Goal: Find specific page/section: Locate a particular part of the current website

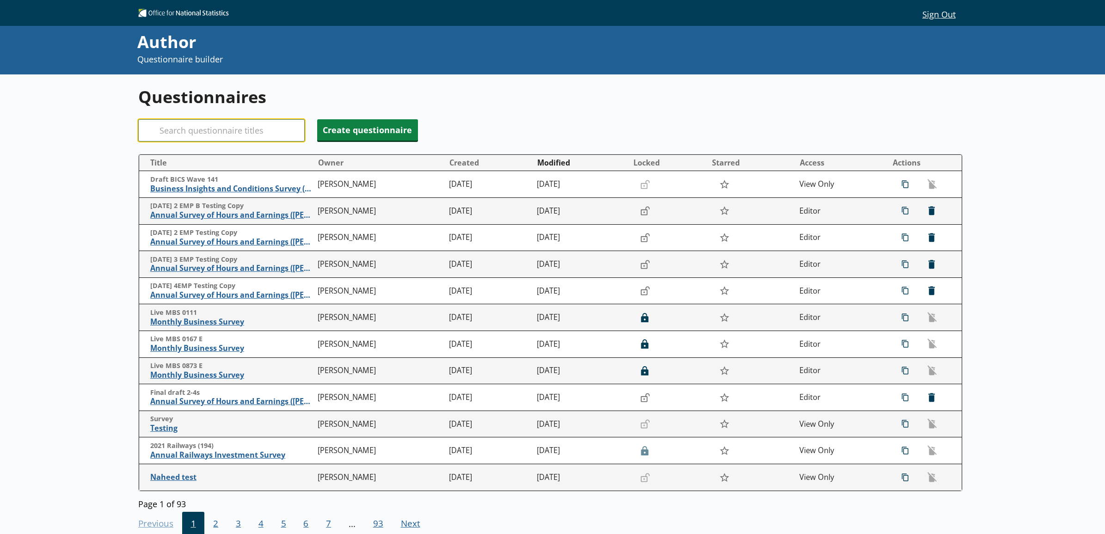
click at [223, 125] on input "Search" at bounding box center [221, 130] width 166 height 22
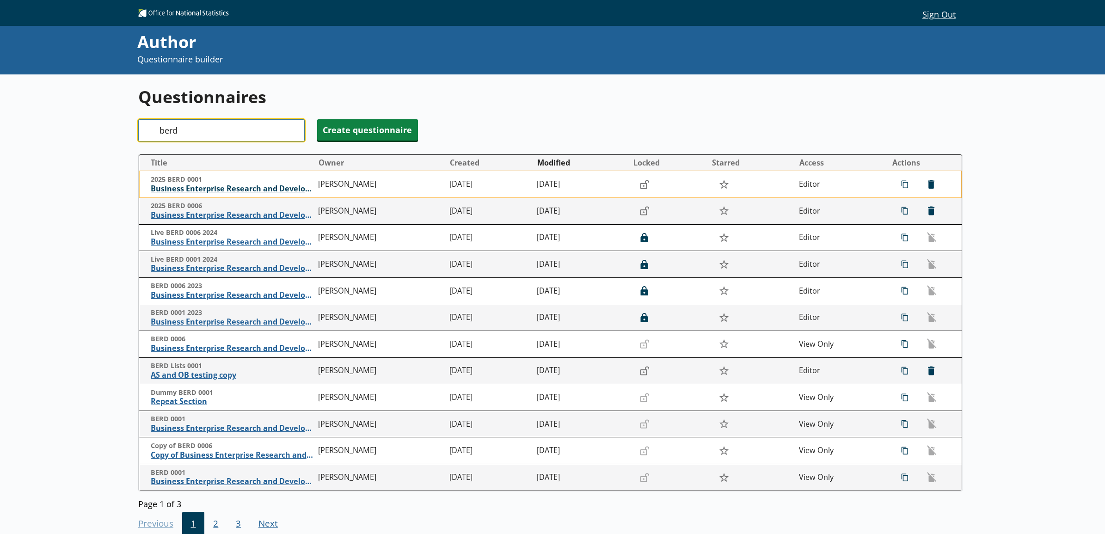
type input "berd"
click at [235, 188] on span "Business Enterprise Research and Development" at bounding box center [232, 189] width 163 height 10
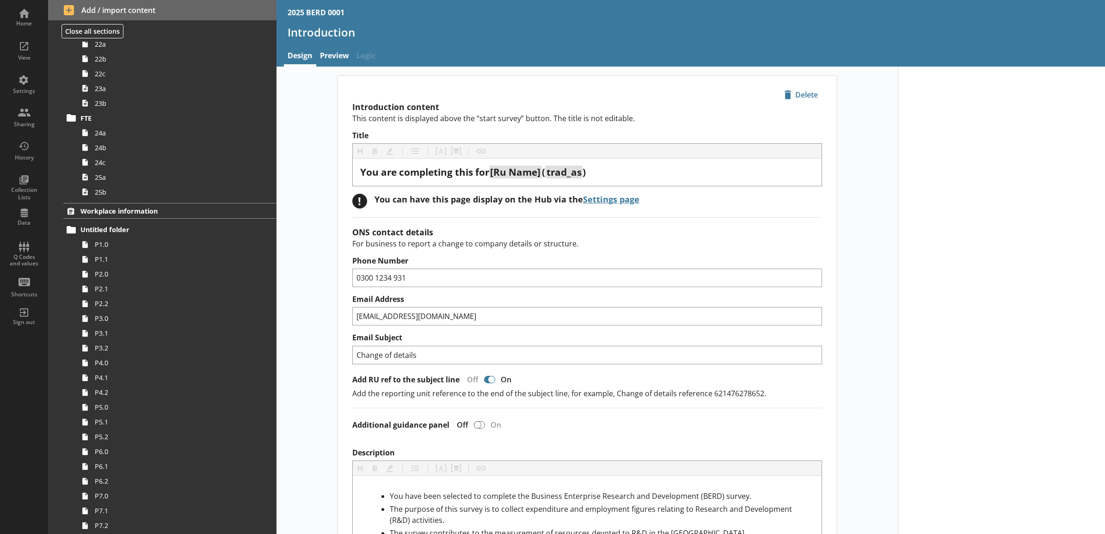
scroll to position [1348, 0]
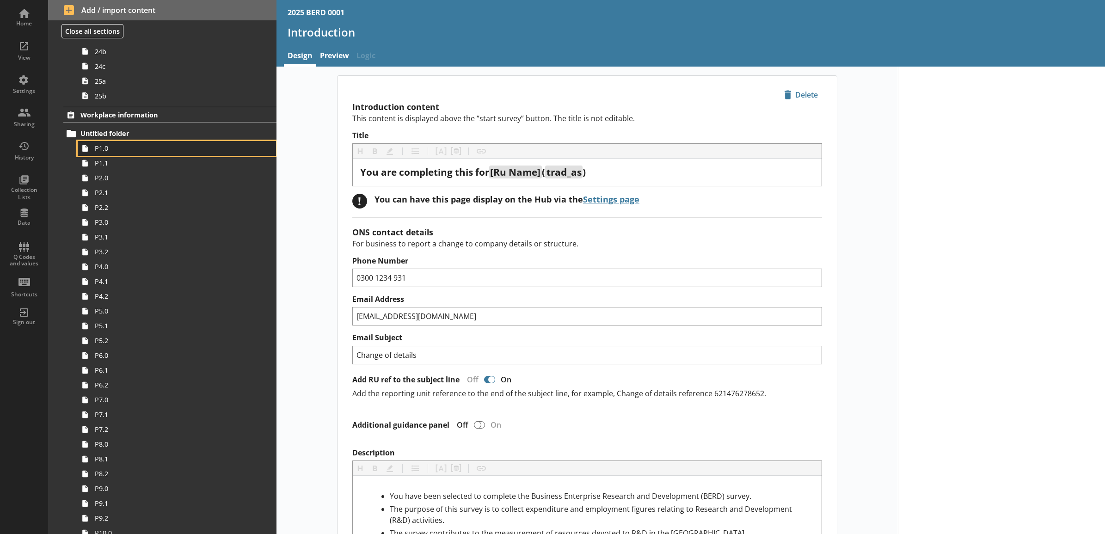
click at [165, 149] on span "P1.0" at bounding box center [167, 148] width 144 height 9
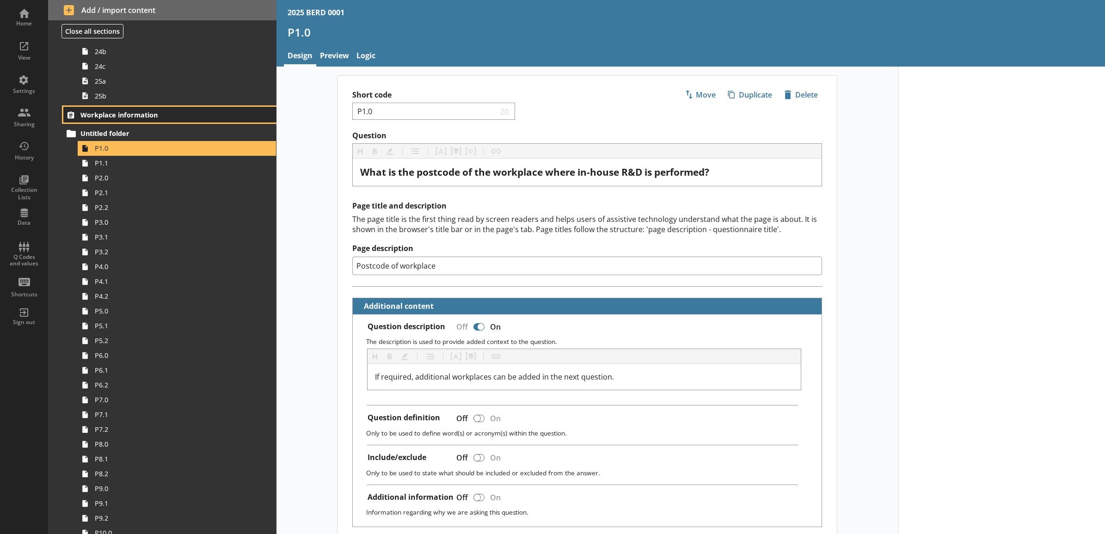
click at [167, 116] on span "Workplace information" at bounding box center [157, 115] width 154 height 9
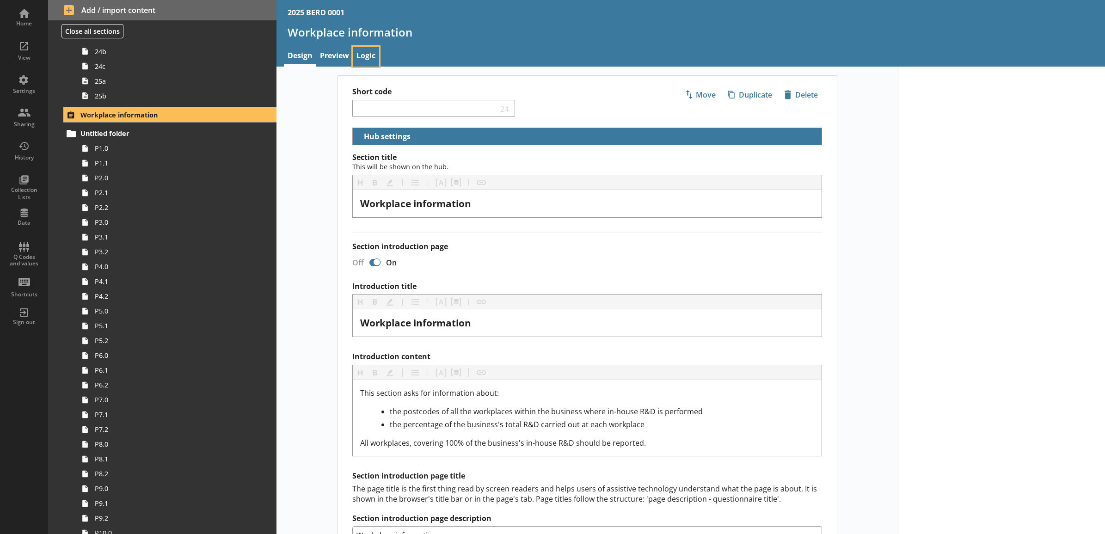
click at [363, 56] on link "Logic" at bounding box center [366, 57] width 26 height 20
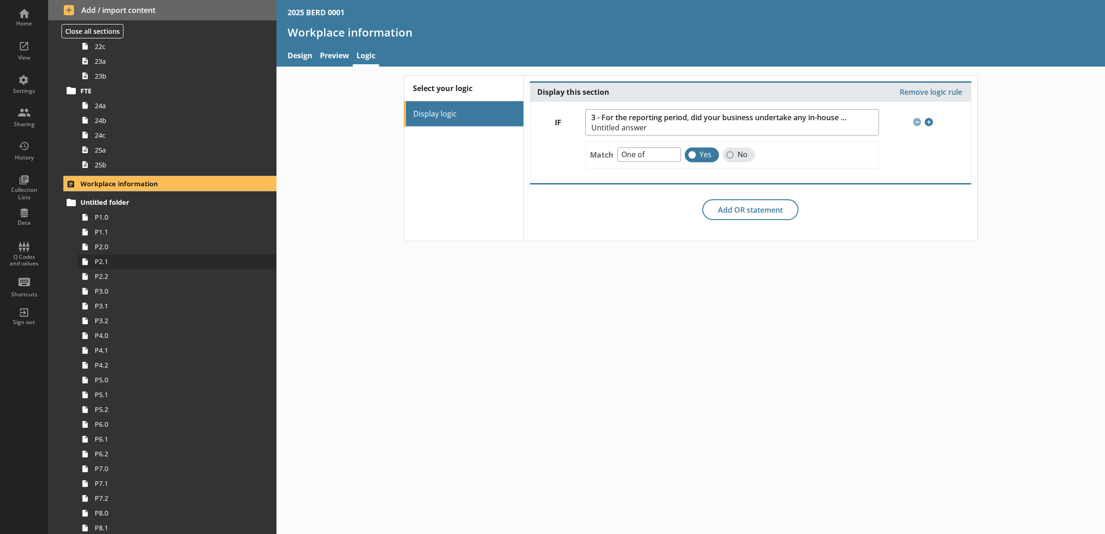
scroll to position [1252, 0]
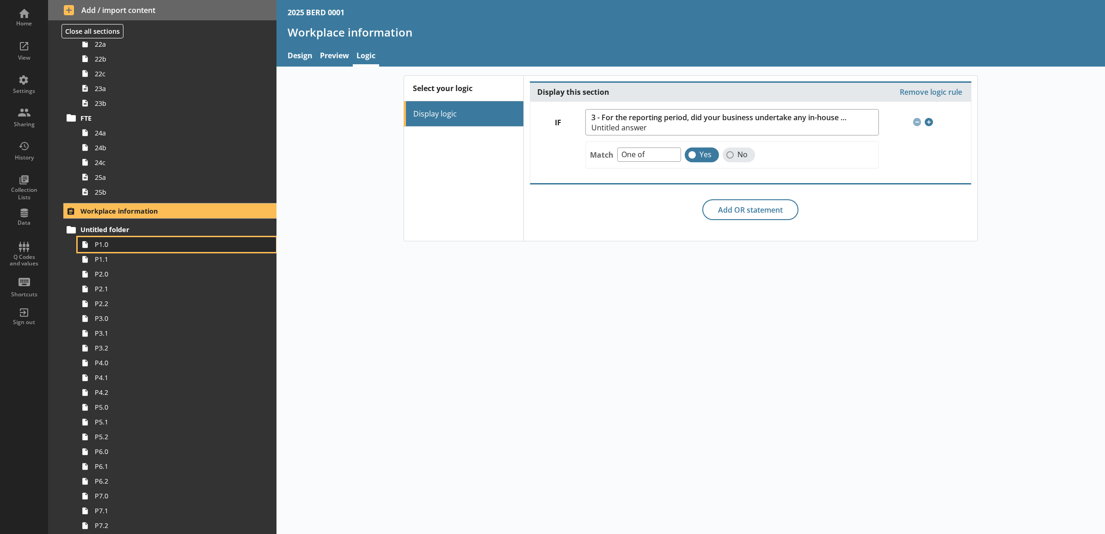
click at [175, 251] on link "P1.0" at bounding box center [177, 244] width 198 height 15
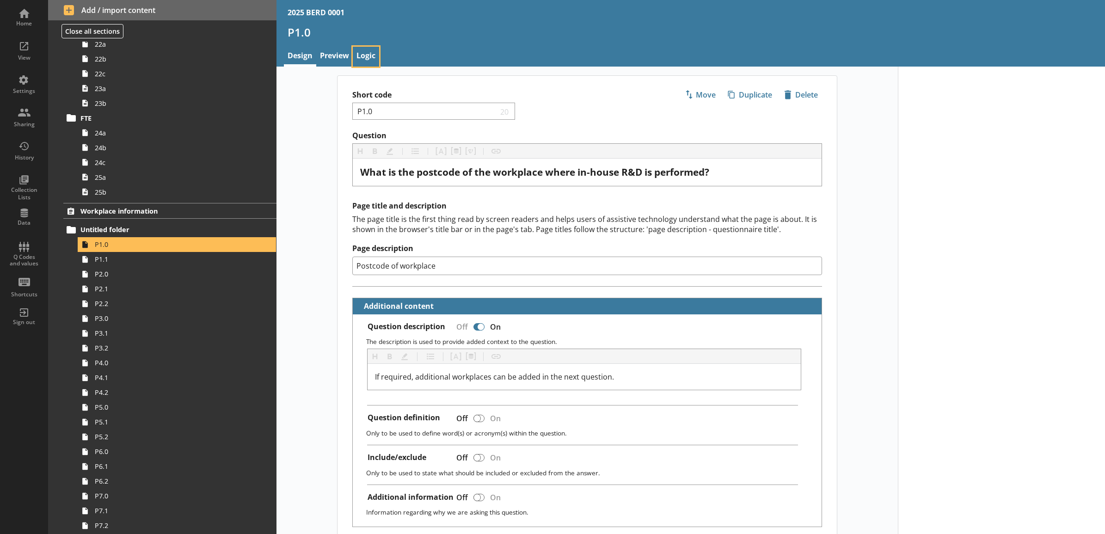
click at [366, 62] on link "Logic" at bounding box center [366, 57] width 26 height 20
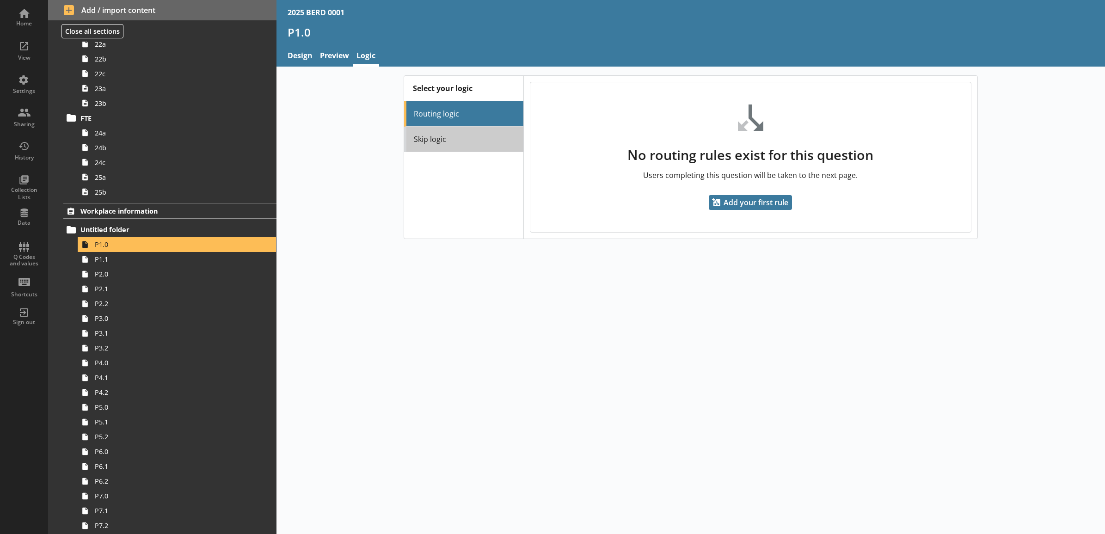
click at [415, 137] on link "Skip logic" at bounding box center [463, 139] width 119 height 25
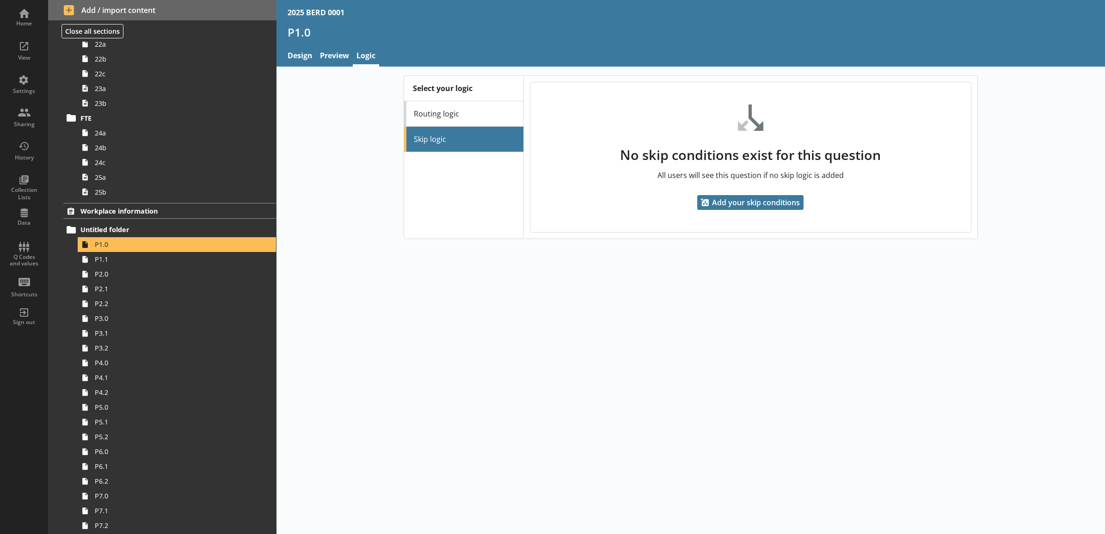
click at [346, 67] on div "Select your logic Routing logic Skip logic No skip conditions exist for this qu…" at bounding box center [691, 157] width 829 height 180
click at [344, 63] on link "Preview" at bounding box center [334, 57] width 37 height 20
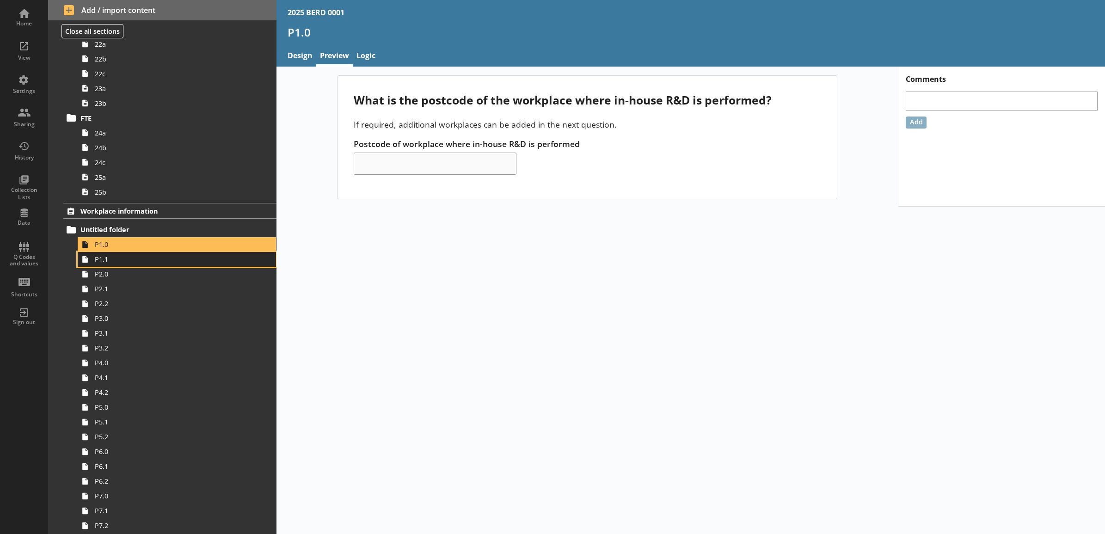
click at [179, 261] on span "P1.1" at bounding box center [167, 259] width 144 height 9
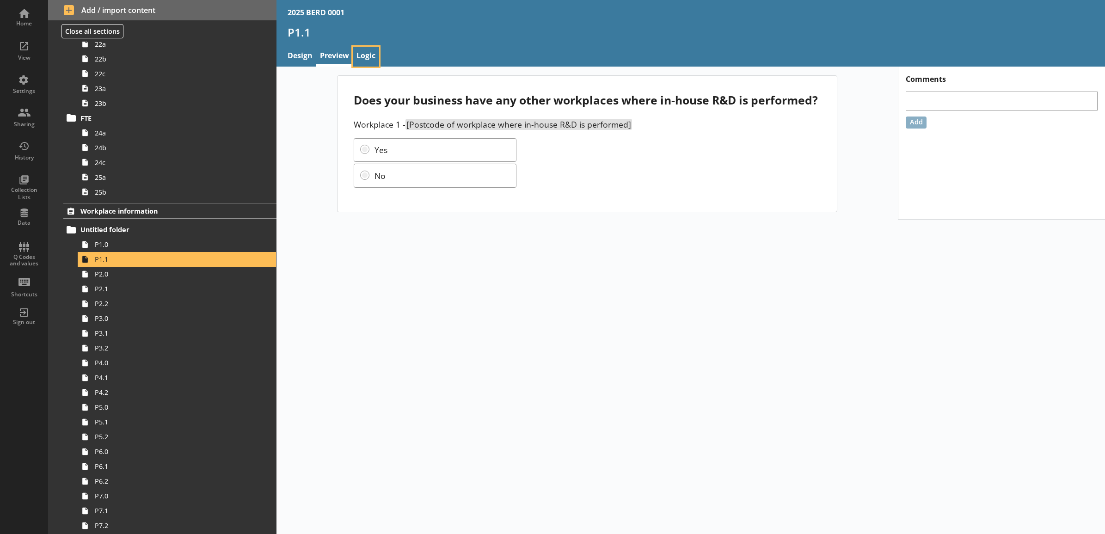
click at [365, 58] on link "Logic" at bounding box center [366, 57] width 26 height 20
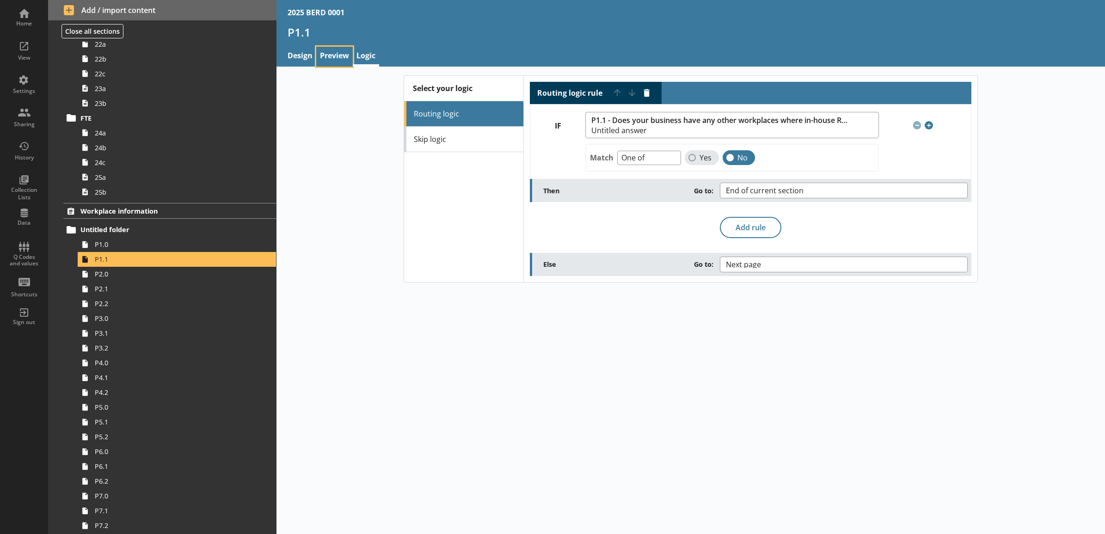
click at [331, 56] on link "Preview" at bounding box center [334, 57] width 37 height 20
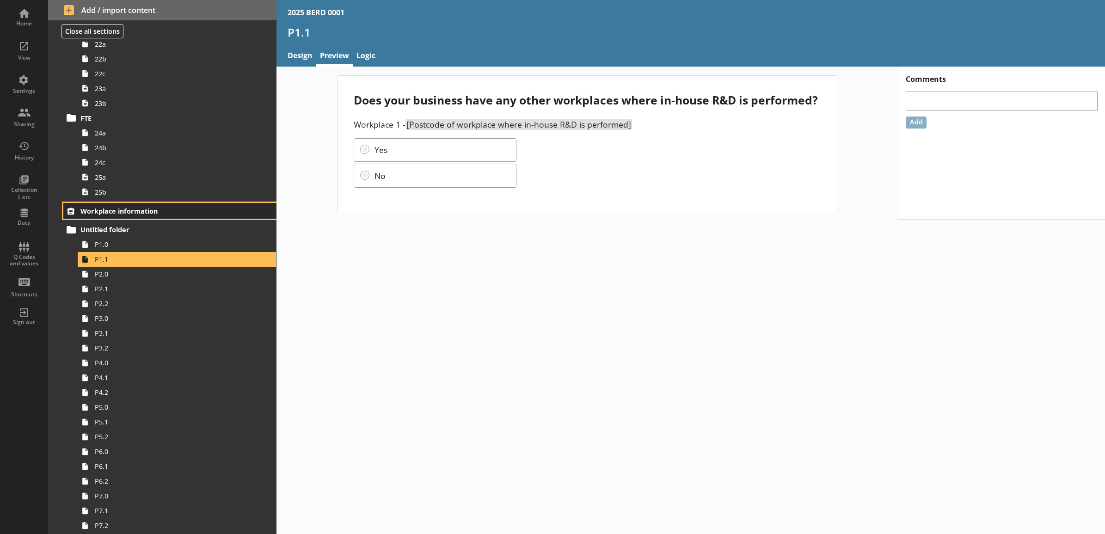
click at [176, 215] on span "Workplace information" at bounding box center [157, 211] width 154 height 9
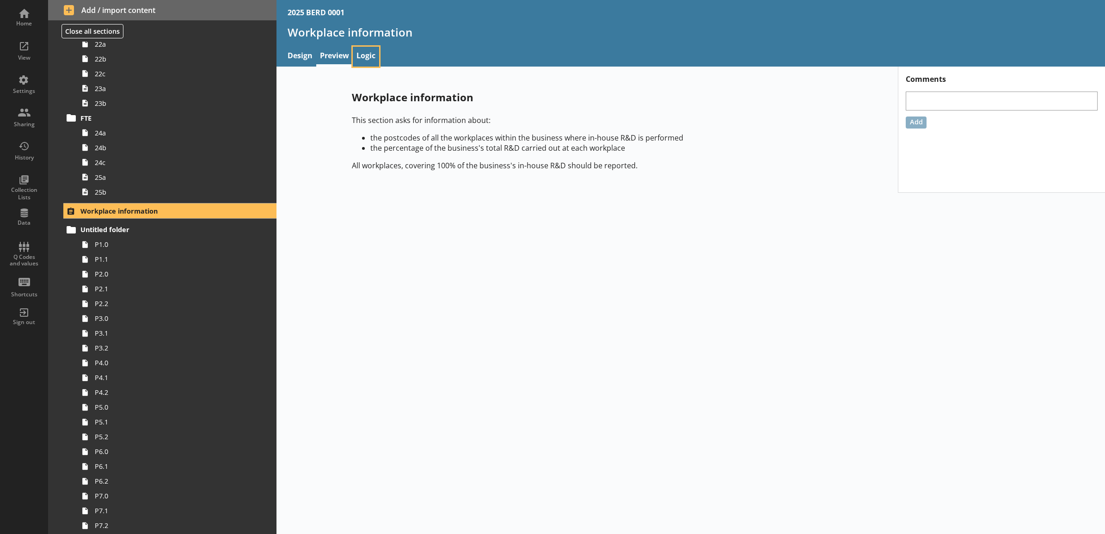
click at [363, 58] on link "Logic" at bounding box center [366, 57] width 26 height 20
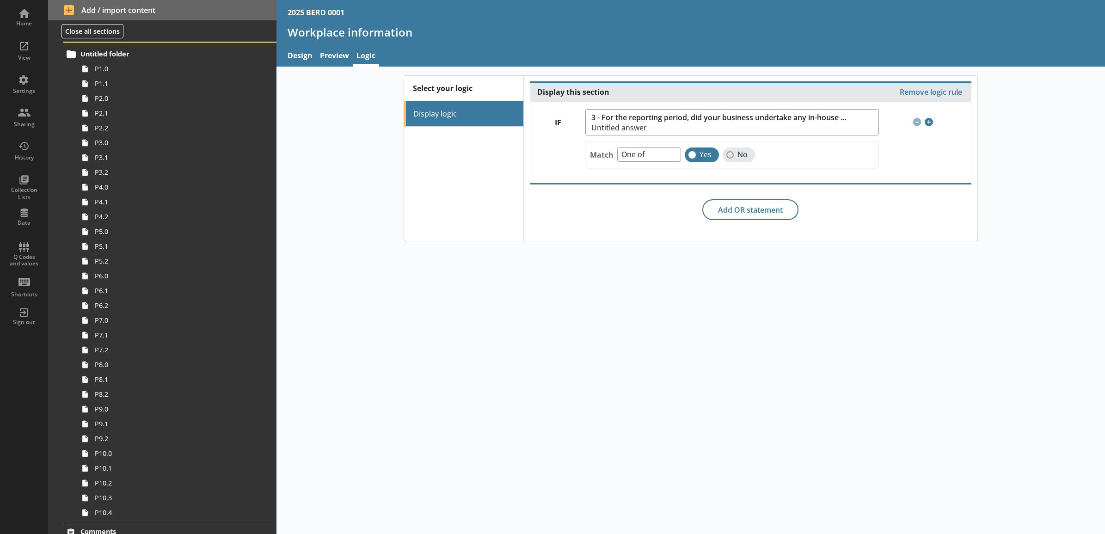
scroll to position [1505, 0]
click at [331, 61] on link "Preview" at bounding box center [334, 57] width 37 height 20
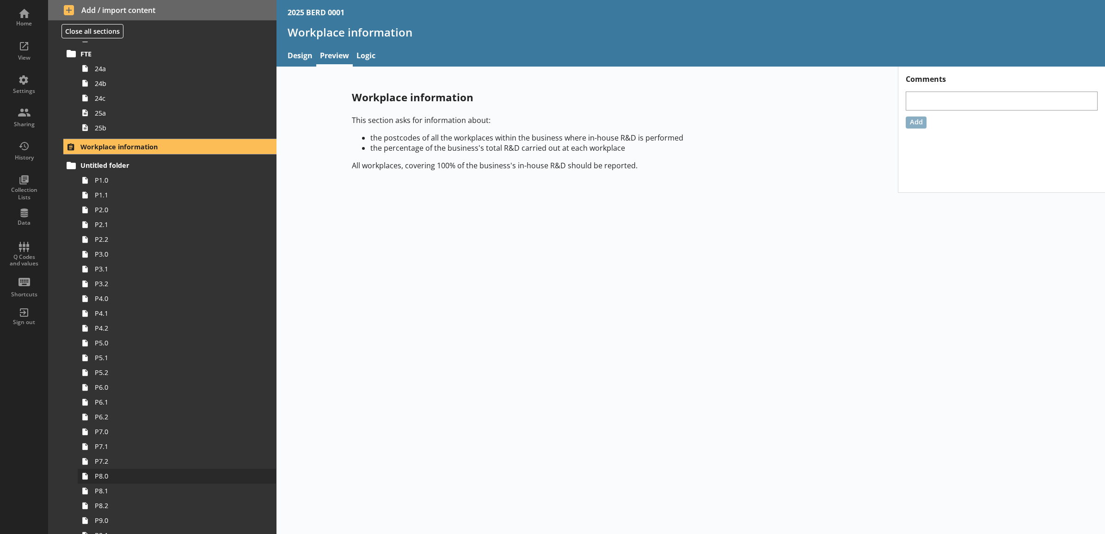
scroll to position [1217, 0]
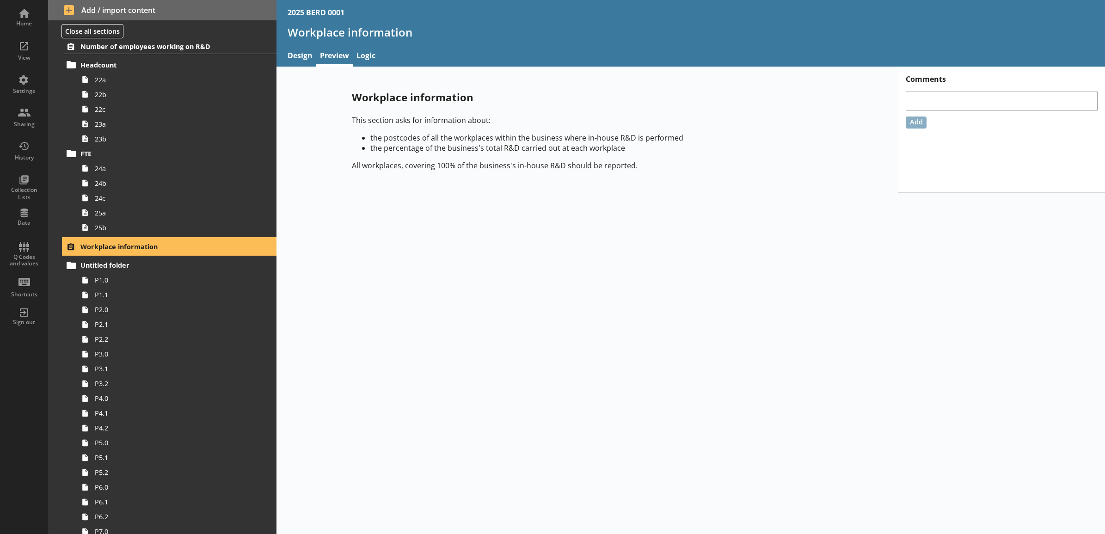
click at [205, 252] on link "Workplace information" at bounding box center [169, 247] width 213 height 16
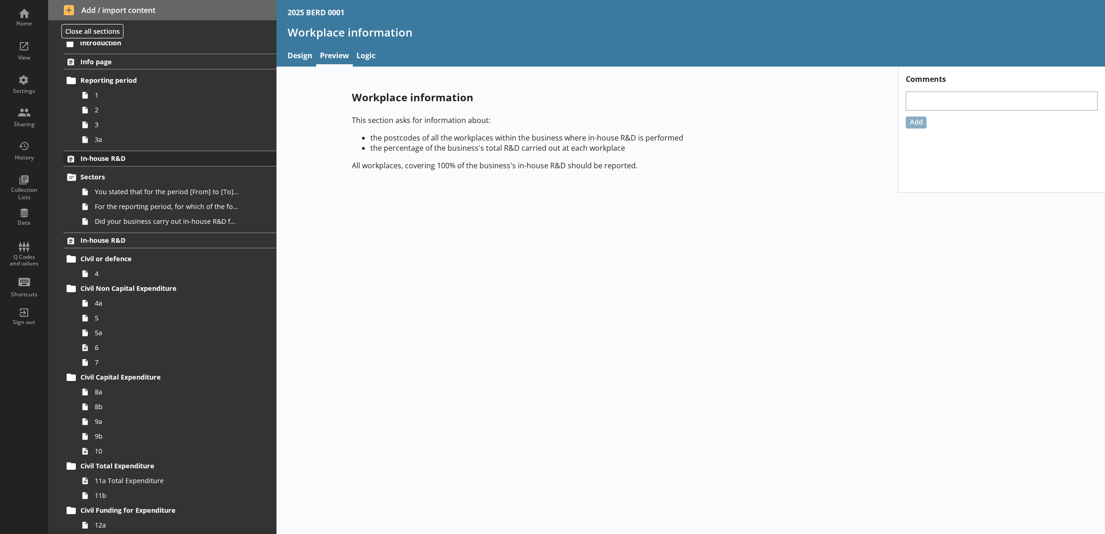
scroll to position [0, 0]
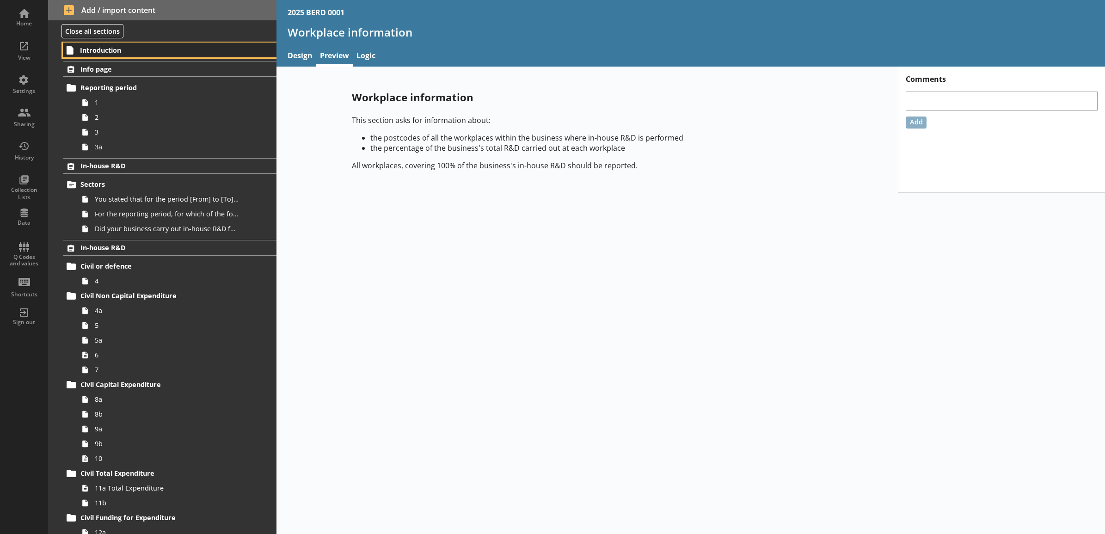
click at [184, 55] on link "Introduction" at bounding box center [170, 50] width 214 height 15
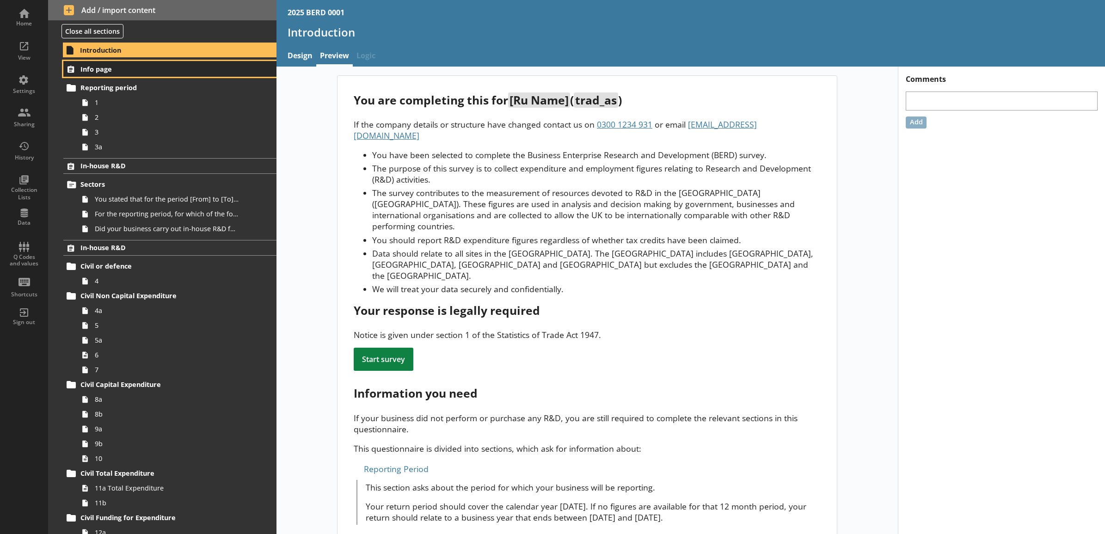
click at [174, 67] on span "Info page" at bounding box center [157, 69] width 154 height 9
